Goal: Task Accomplishment & Management: Manage account settings

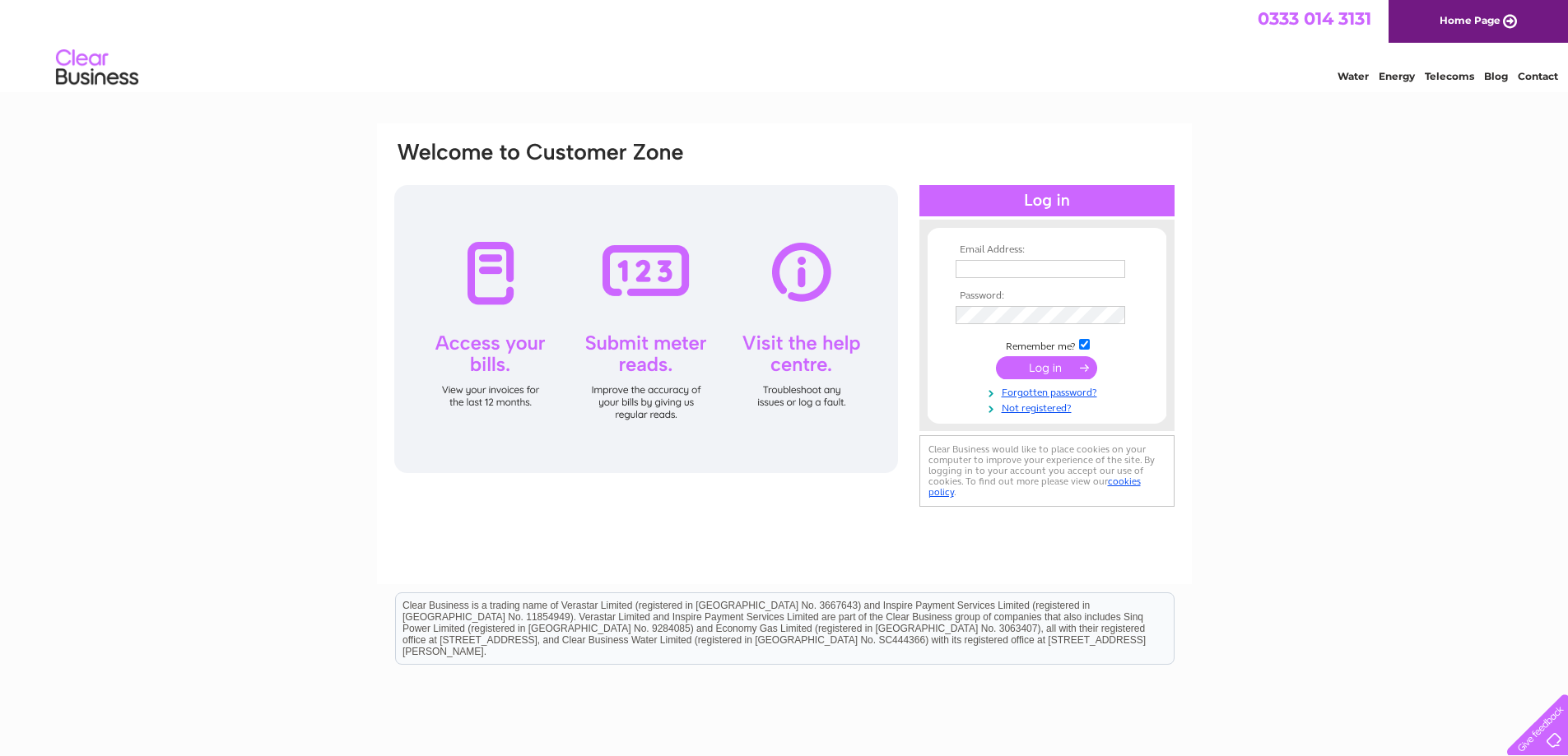
click at [481, 268] on div at bounding box center [646, 329] width 504 height 288
click at [989, 269] on input "text" at bounding box center [1041, 270] width 171 height 20
type input "[EMAIL_ADDRESS][DOMAIN_NAME]"
click at [1052, 367] on input "submit" at bounding box center [1046, 369] width 101 height 23
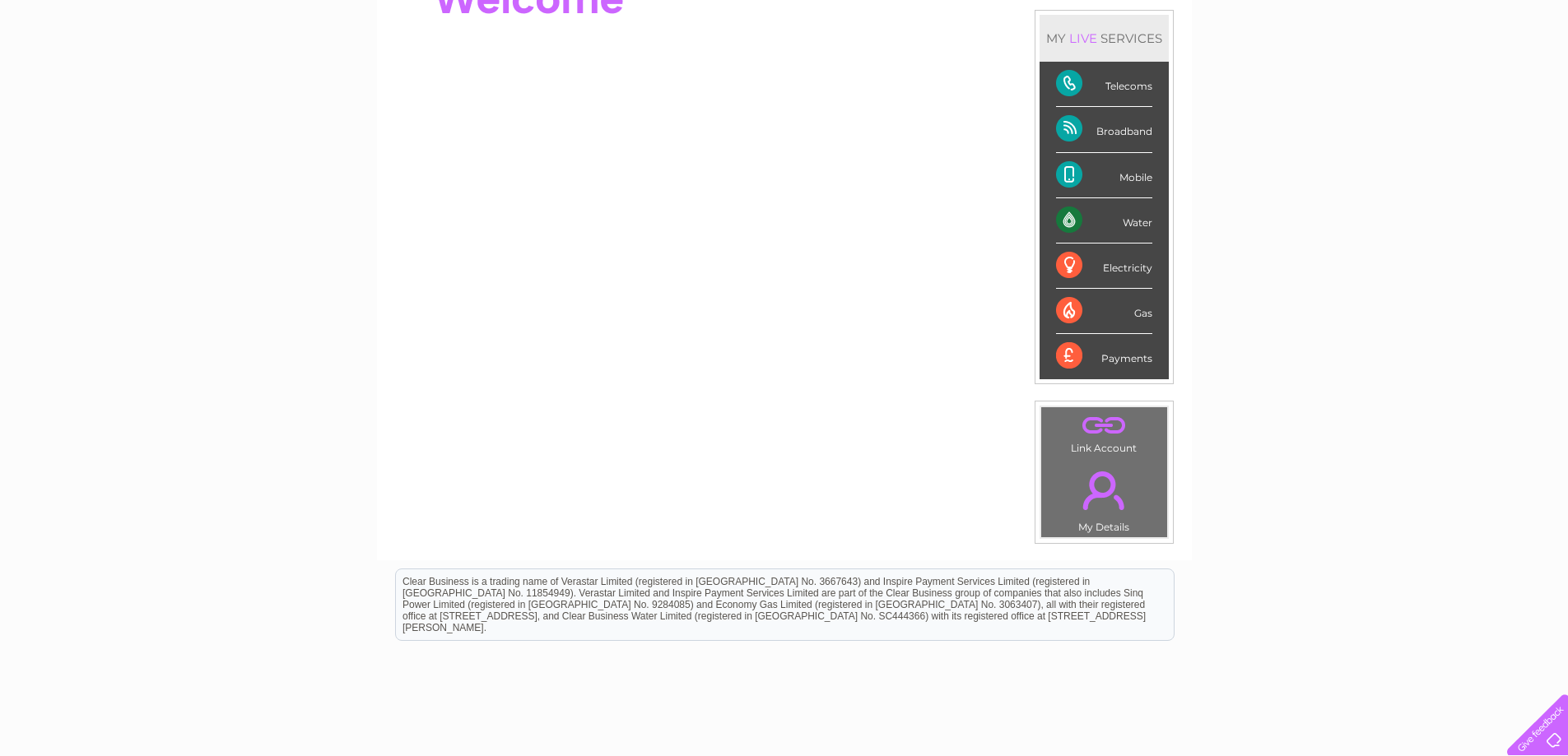
scroll to position [58, 0]
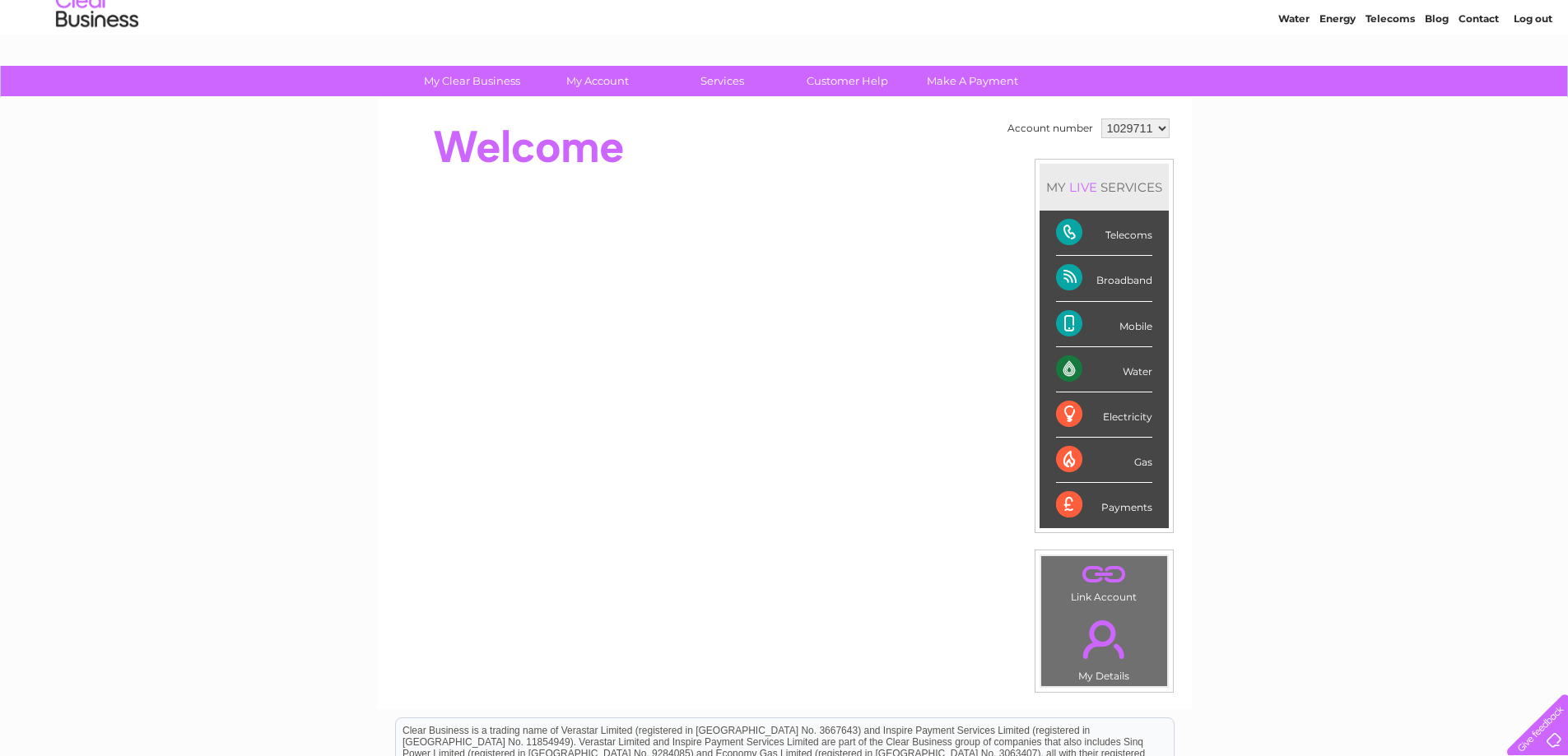
click at [1073, 185] on div "LIVE" at bounding box center [1083, 187] width 35 height 16
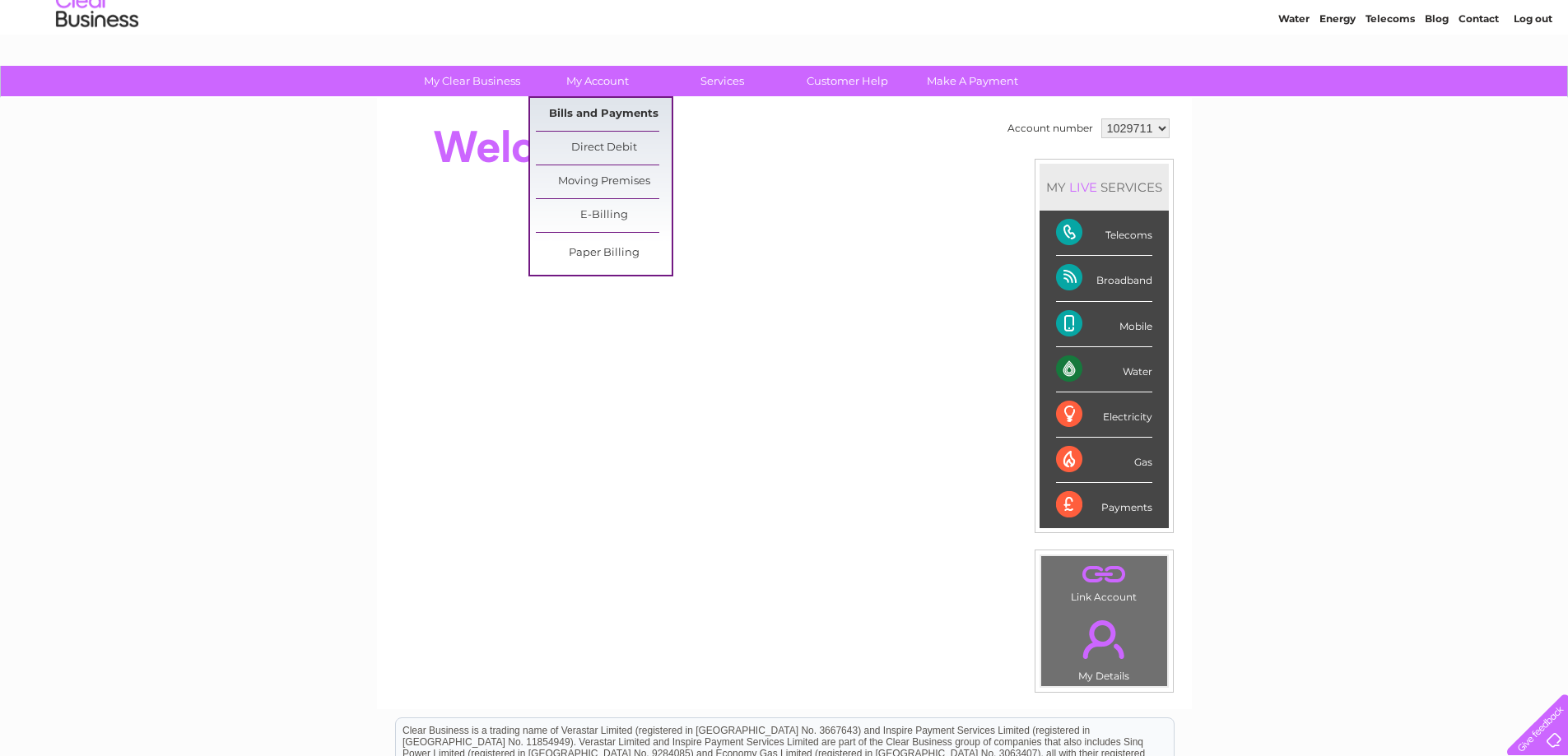
click at [626, 112] on link "Bills and Payments" at bounding box center [603, 114] width 136 height 33
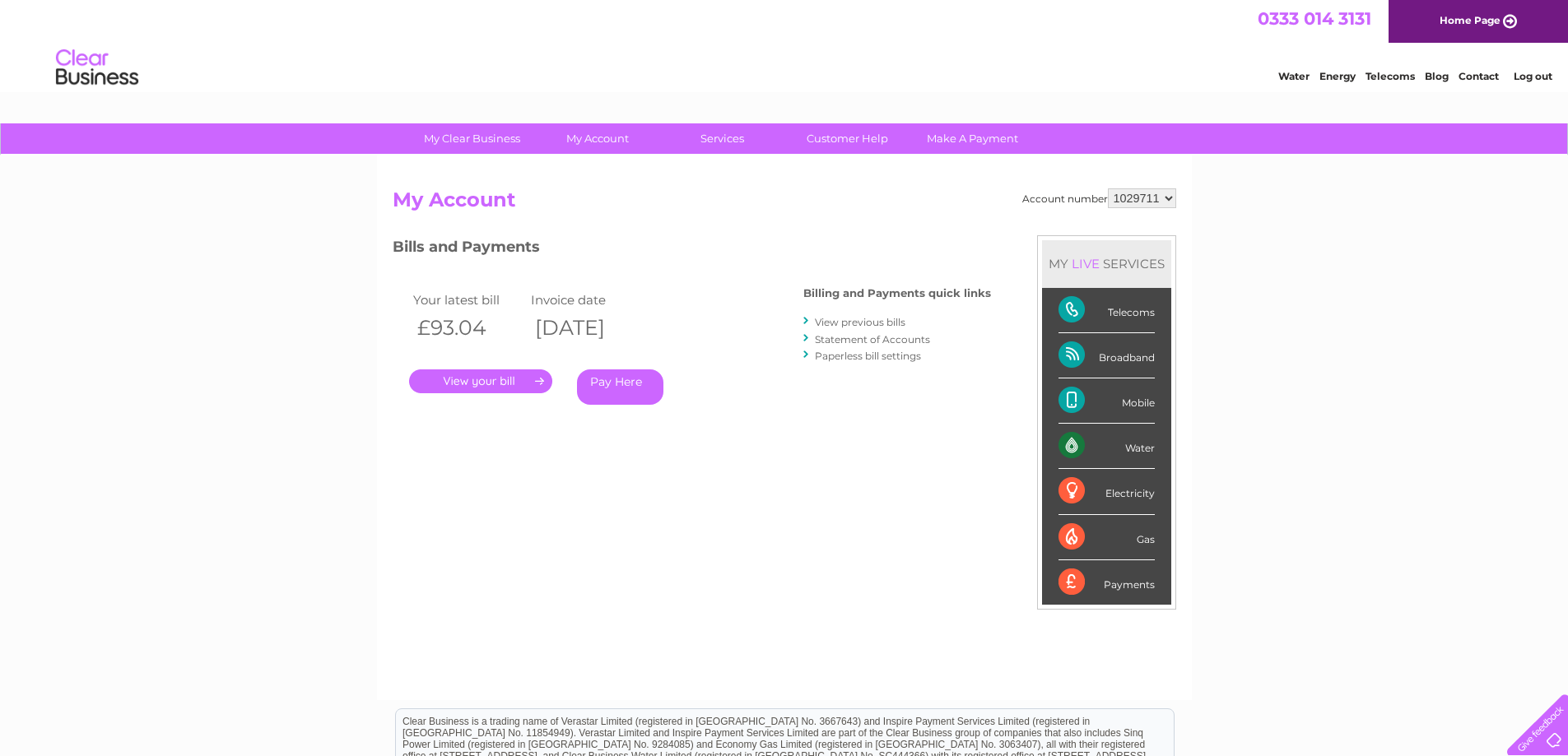
click at [532, 377] on link "." at bounding box center [481, 381] width 144 height 24
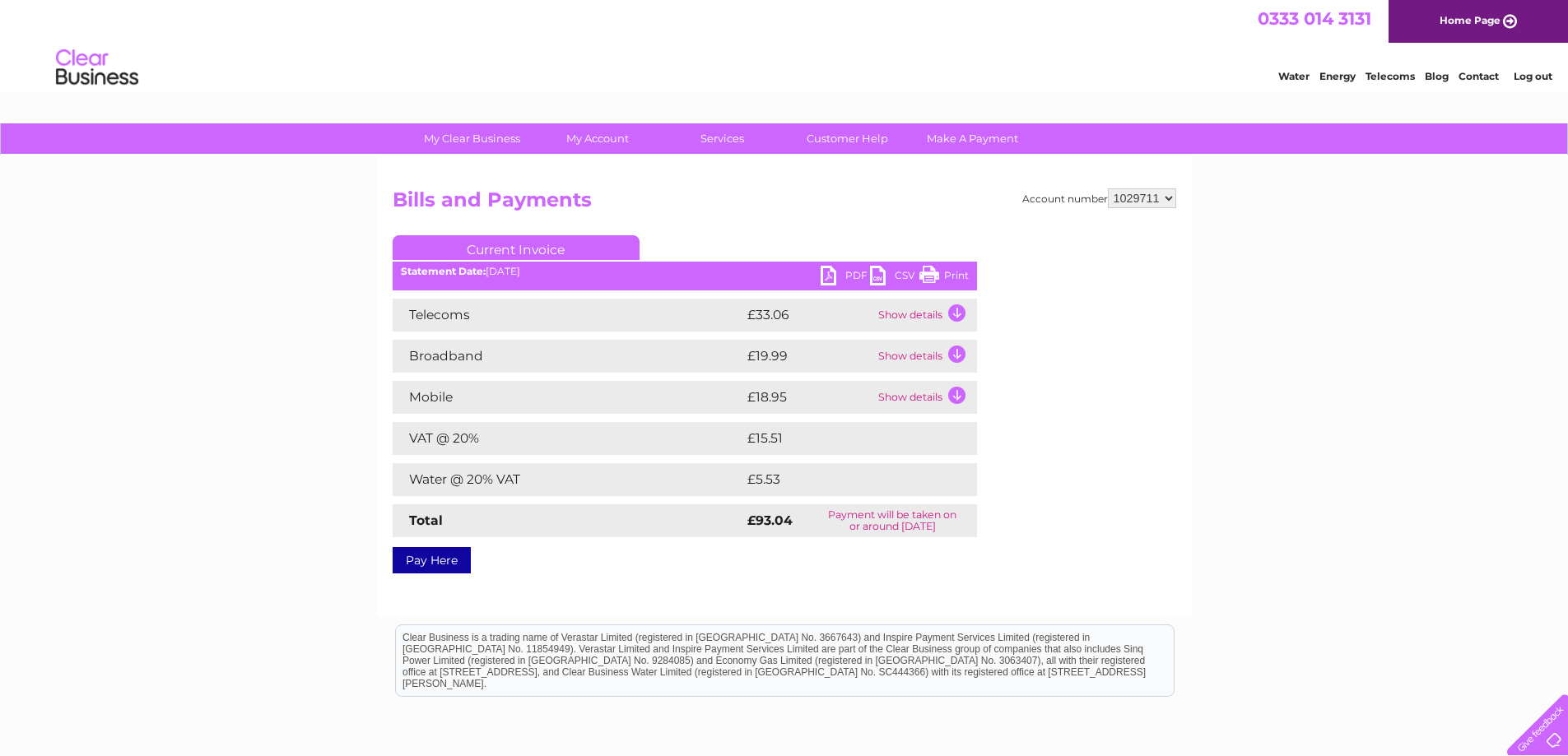
click at [954, 350] on td "Show details" at bounding box center [925, 356] width 103 height 33
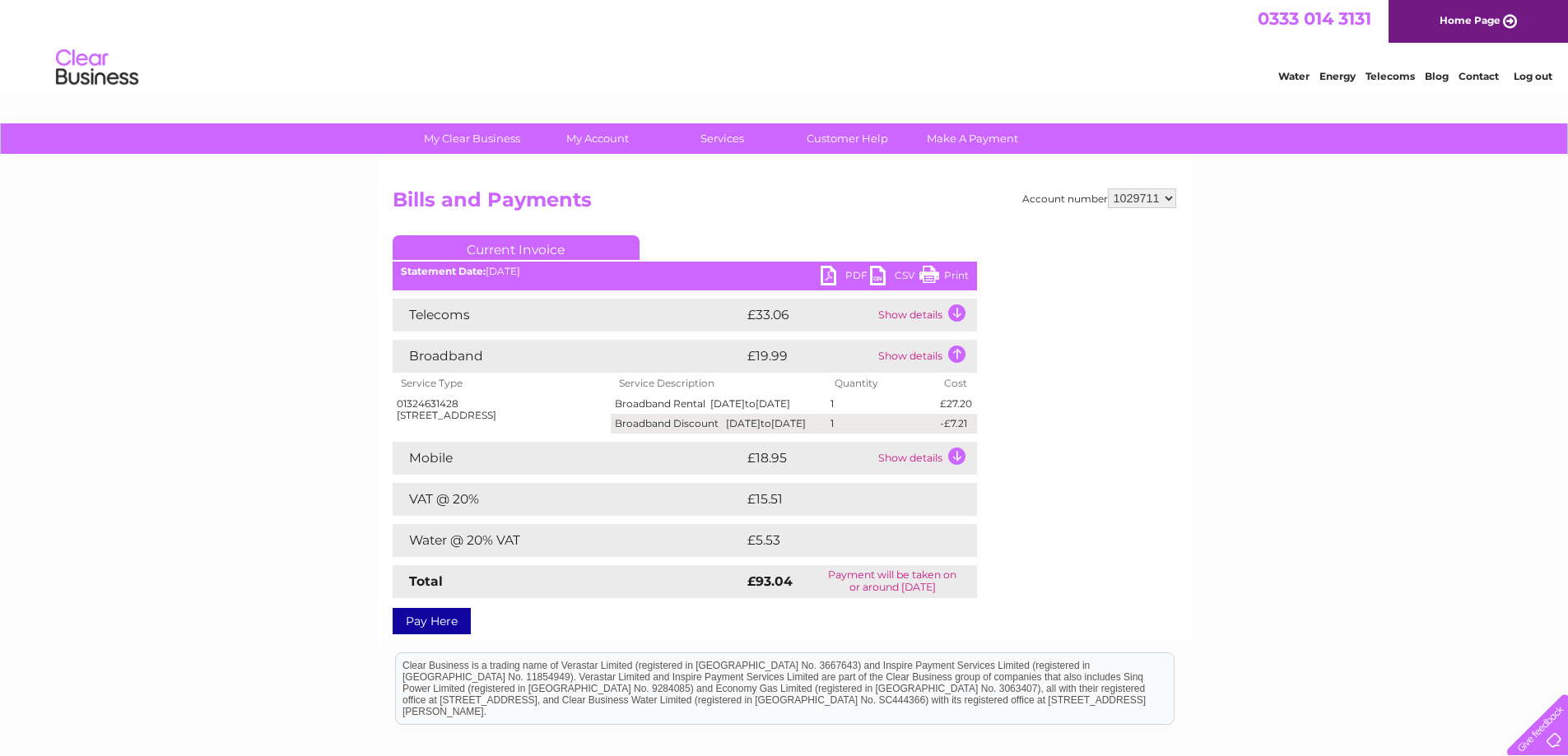
click at [1320, 317] on div "My Clear Business Login Details My Details My Preferences Link Account My Accou…" at bounding box center [784, 524] width 1568 height 802
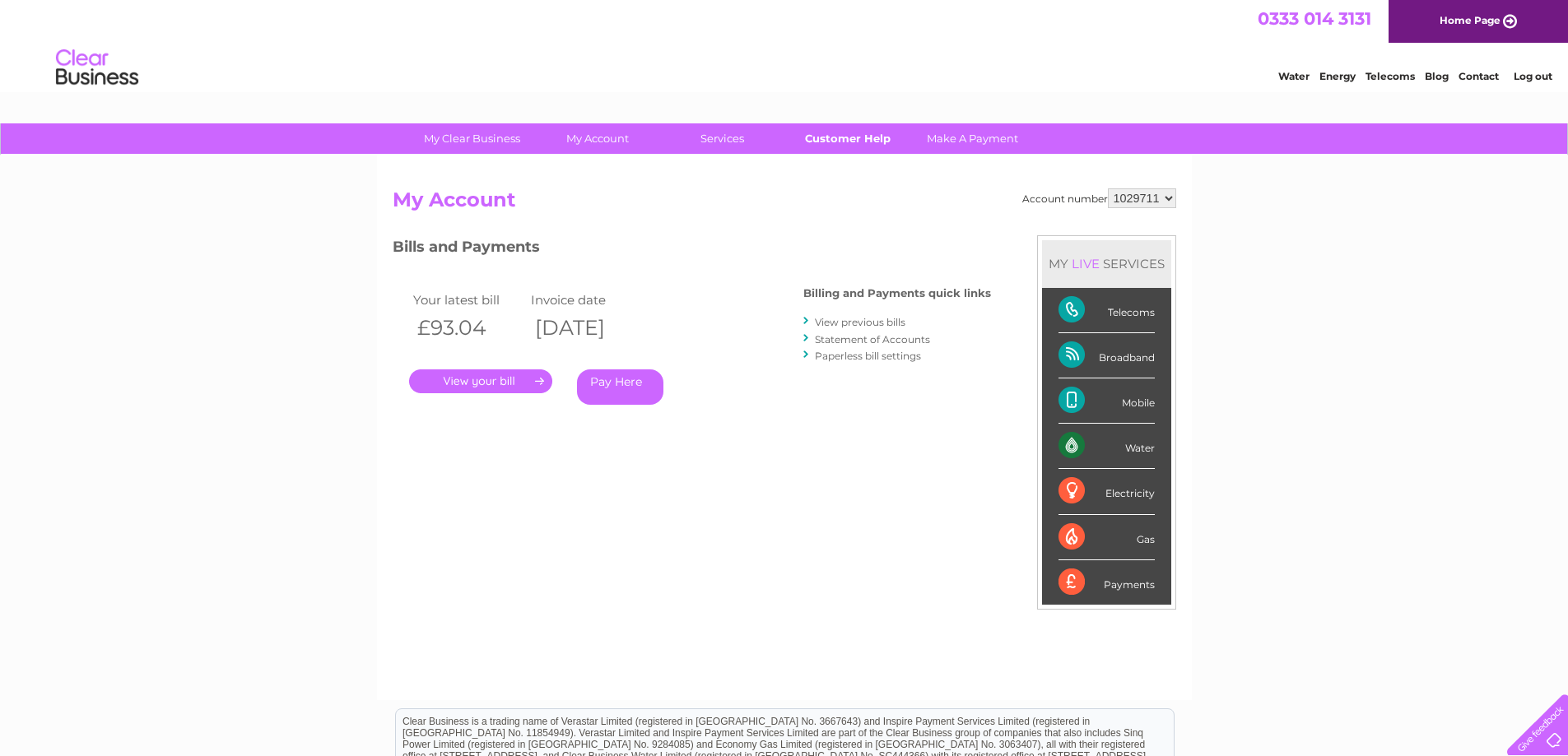
click at [871, 139] on link "Customer Help" at bounding box center [847, 138] width 136 height 30
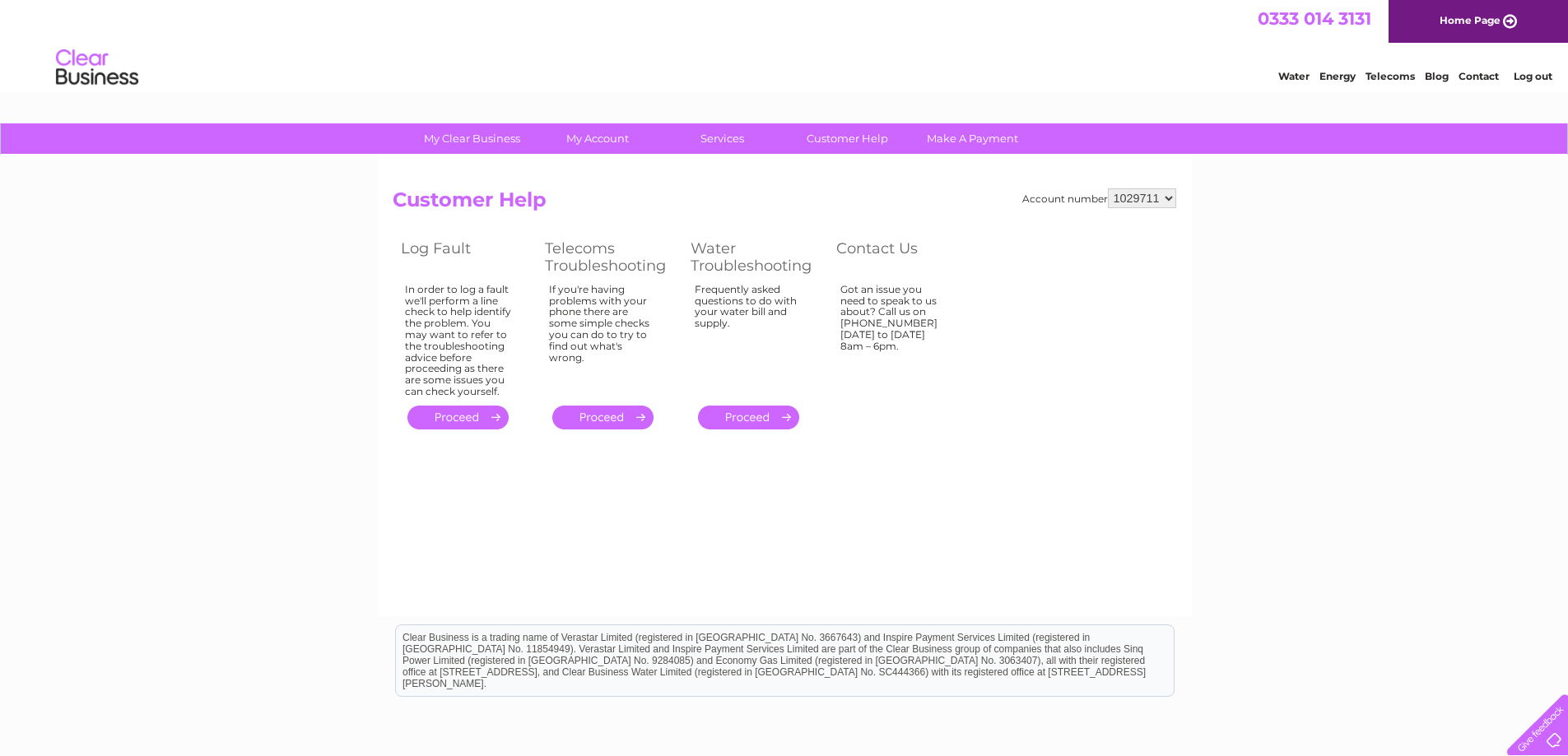
click at [869, 313] on div "Got an issue you need to speak to us about? Call us on [PHONE_NUMBER] [DATE] to…" at bounding box center [894, 337] width 107 height 107
